Goal: Information Seeking & Learning: Learn about a topic

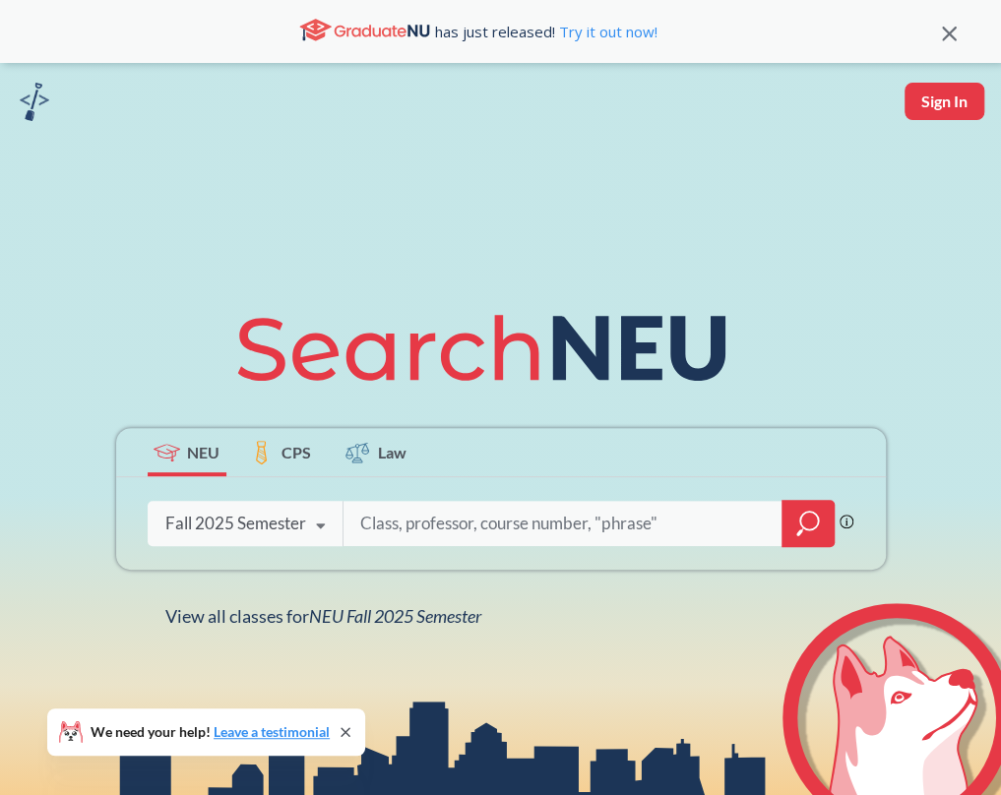
click at [557, 534] on input "search" at bounding box center [562, 523] width 409 height 41
paste input "Quantitative Analysis of Consumer Data"
type input "Quantitative Analysis of Consumer Data"
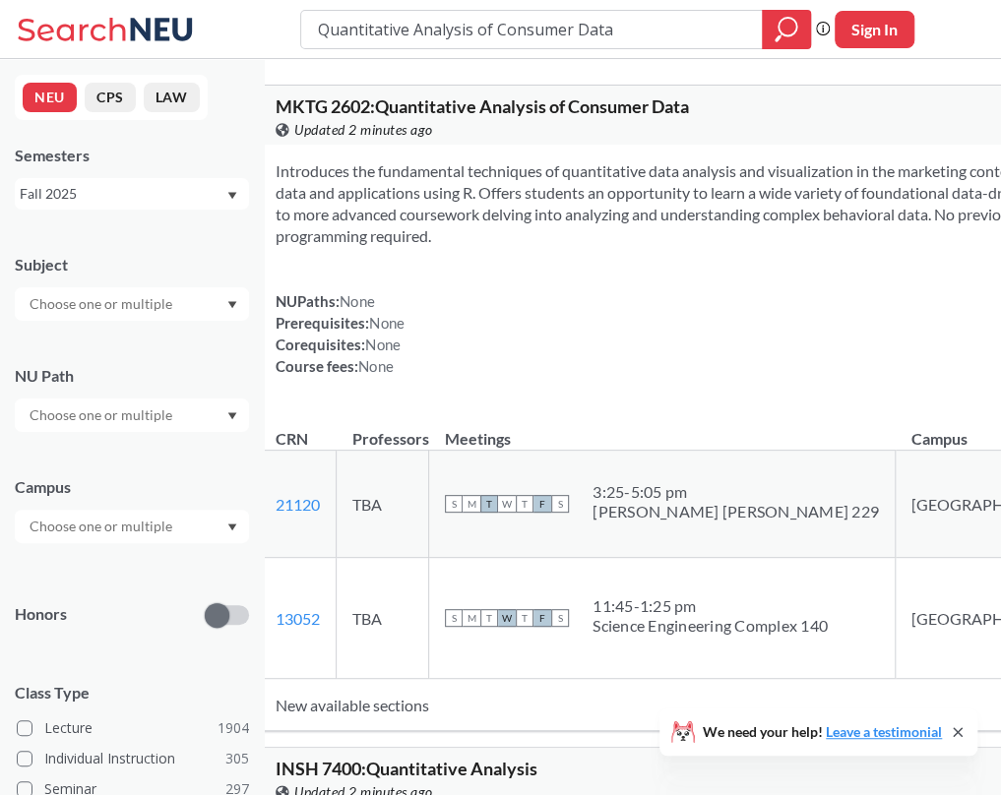
click at [561, 586] on td "S M T W T F S 11:45 - 1:25 pm [GEOGRAPHIC_DATA]" at bounding box center [662, 618] width 467 height 121
drag, startPoint x: 415, startPoint y: 105, endPoint x: 314, endPoint y: 110, distance: 101.5
click at [314, 110] on div "MKTG 2602 : Quantitative Analysis of Consumer Data View this course on Banner. …" at bounding box center [764, 115] width 1009 height 59
copy span "MKTG 2602"
click at [429, 520] on td "TBA" at bounding box center [383, 504] width 93 height 107
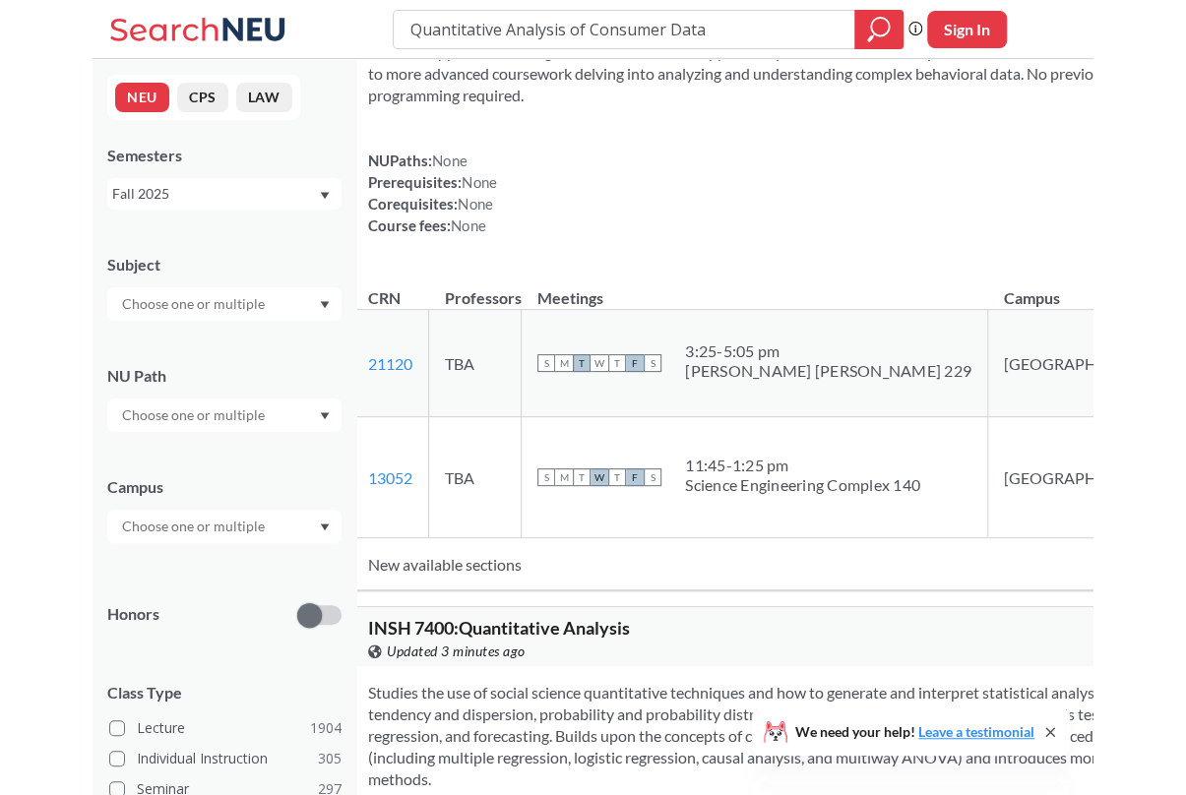
scroll to position [151, 0]
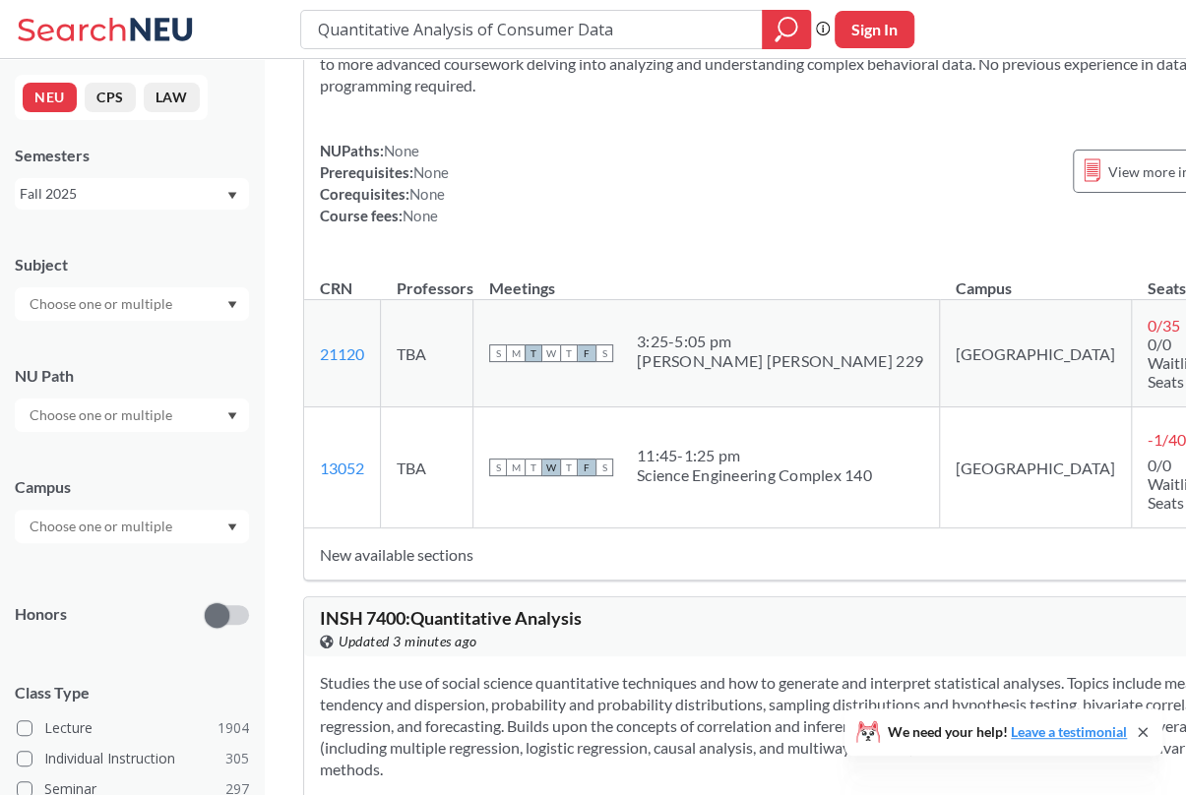
click at [511, 548] on td "New available sections" at bounding box center [762, 555] width 917 height 52
